Goal: Use online tool/utility: Utilize a website feature to perform a specific function

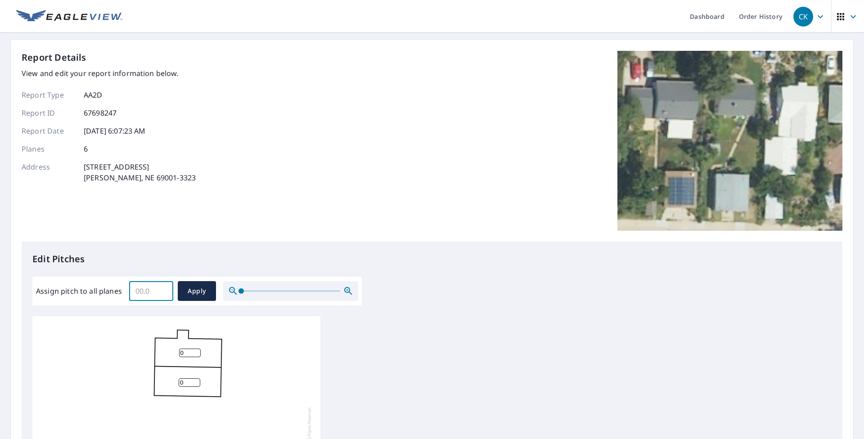
click at [146, 289] on input "Assign pitch to all planes" at bounding box center [151, 291] width 44 height 25
type input "0"
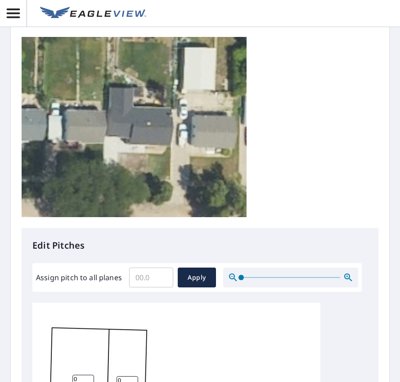
scroll to position [212, 0]
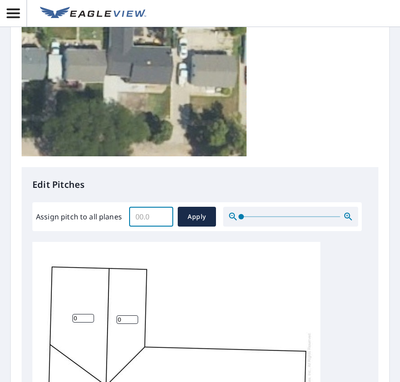
click at [154, 219] on input "Assign pitch to all planes" at bounding box center [151, 216] width 44 height 25
click at [162, 214] on input "0.1" at bounding box center [151, 216] width 44 height 25
click at [162, 214] on input "0.2" at bounding box center [151, 216] width 44 height 25
click at [162, 214] on input "0.3" at bounding box center [151, 216] width 44 height 25
click at [162, 214] on input "5.4" at bounding box center [151, 216] width 44 height 25
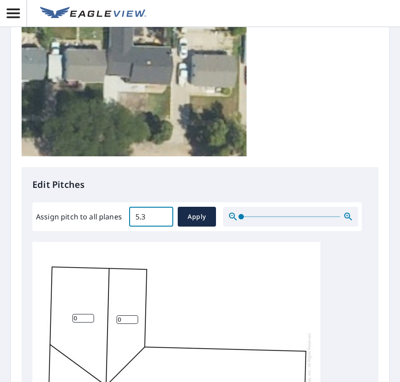
click at [162, 217] on input "5.3" at bounding box center [151, 216] width 44 height 25
click at [162, 217] on input "5.2" at bounding box center [151, 216] width 44 height 25
click at [162, 217] on input "5.1" at bounding box center [151, 216] width 44 height 25
type input "5"
click at [162, 217] on input "5" at bounding box center [151, 216] width 44 height 25
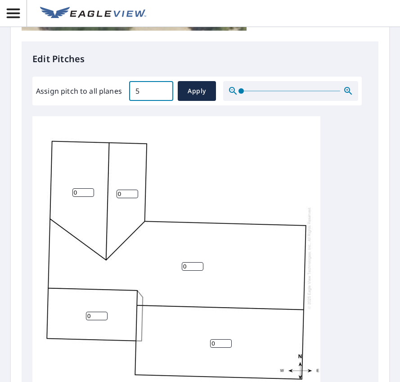
scroll to position [347, 0]
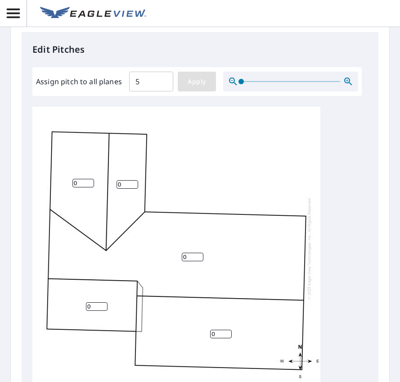
click at [199, 89] on div "Assign pitch to all planes 5 ​ Apply" at bounding box center [197, 82] width 322 height 20
click at [202, 70] on div "Assign pitch to all planes 5 ​ Apply" at bounding box center [196, 81] width 329 height 29
click at [202, 81] on span "Apply" at bounding box center [197, 81] width 24 height 11
type input "5"
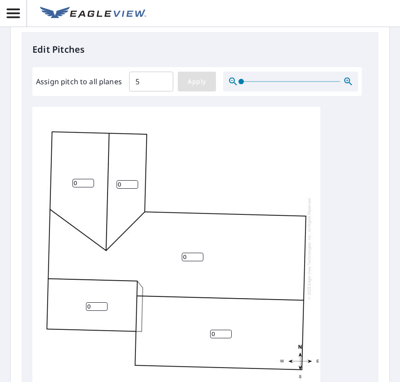
type input "5"
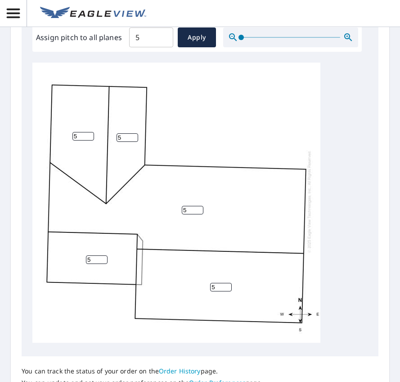
scroll to position [508, 0]
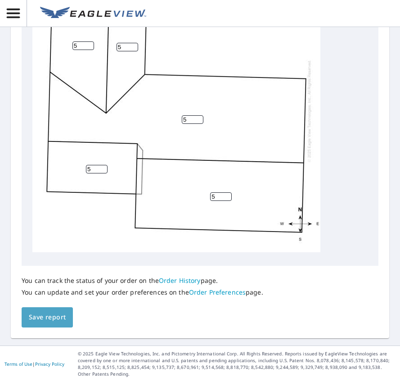
click at [49, 317] on span "Save report" at bounding box center [47, 316] width 37 height 11
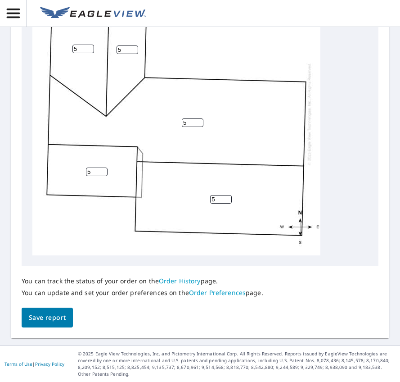
scroll to position [316, 0]
